Goal: Use online tool/utility

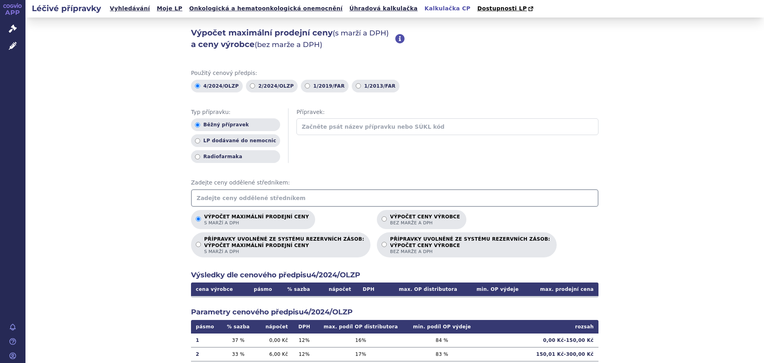
click at [228, 197] on input "text" at bounding box center [395, 198] width 408 height 18
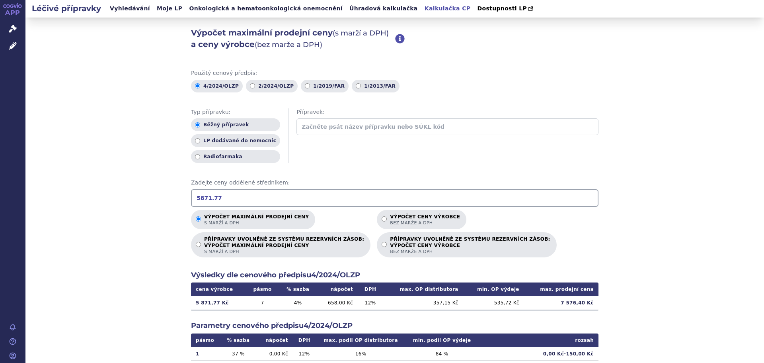
type input "5871.77"
